Goal: Check status

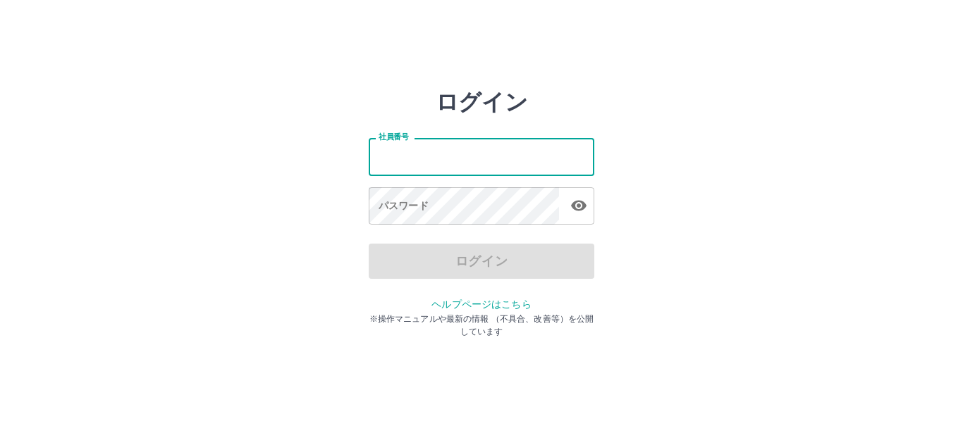
type input "*******"
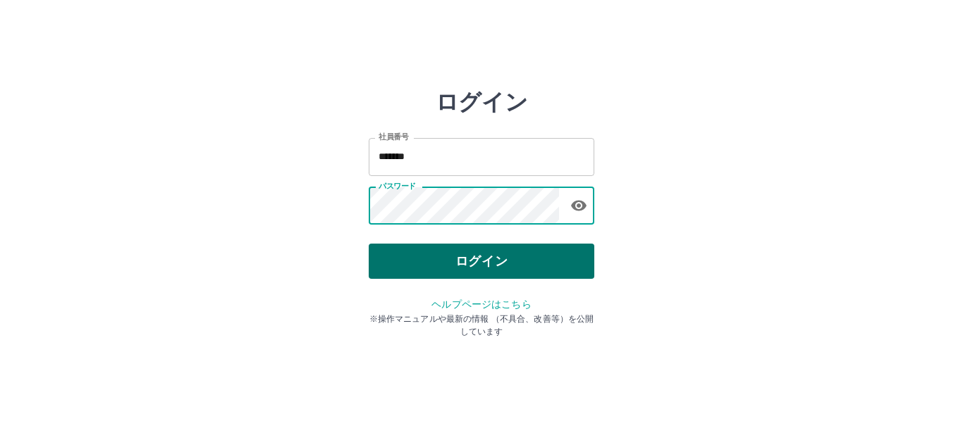
click at [468, 259] on button "ログイン" at bounding box center [482, 261] width 226 height 35
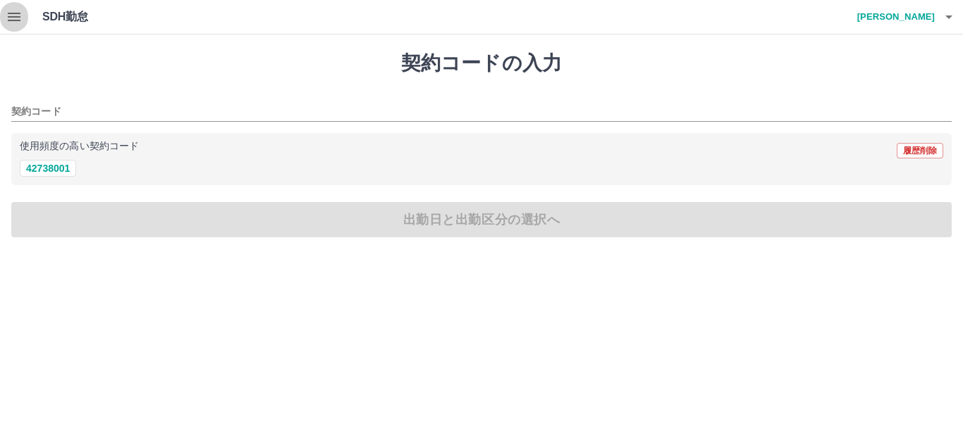
click at [11, 18] on icon "button" at bounding box center [14, 17] width 13 height 8
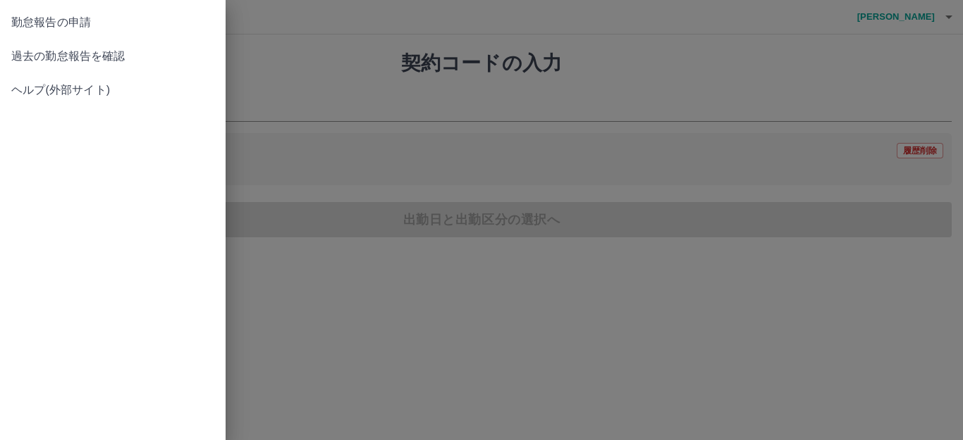
click at [74, 52] on span "過去の勤怠報告を確認" at bounding box center [112, 56] width 203 height 17
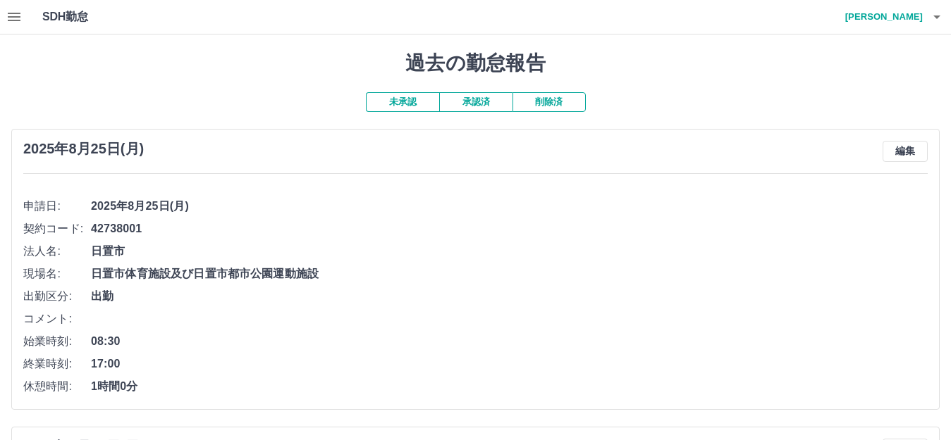
click at [485, 106] on button "承認済" at bounding box center [475, 102] width 73 height 20
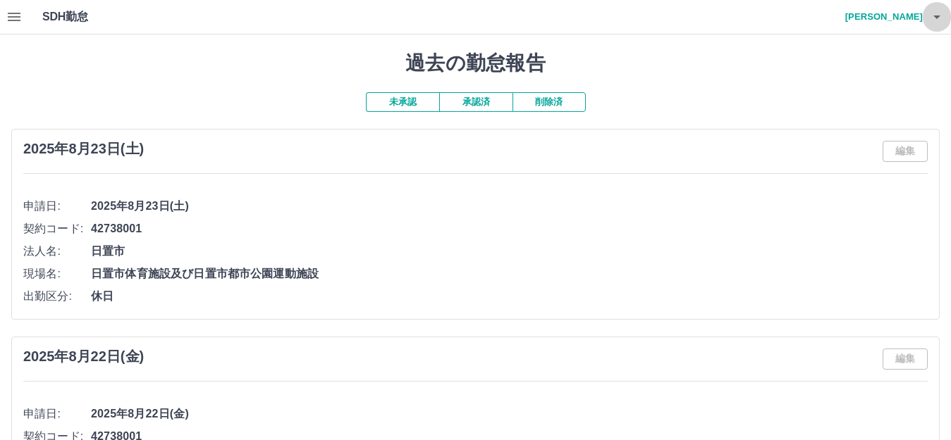
click at [934, 16] on icon "button" at bounding box center [936, 18] width 7 height 4
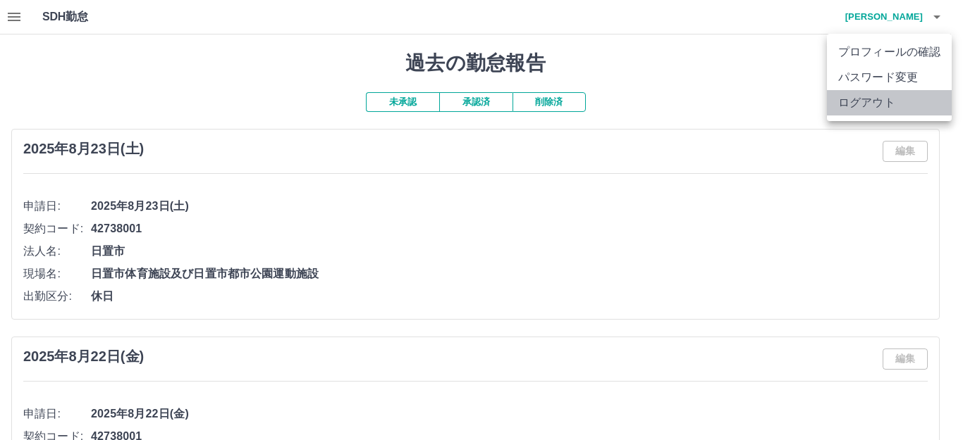
click at [854, 99] on li "ログアウト" at bounding box center [889, 102] width 125 height 25
